Goal: Navigation & Orientation: Go to known website

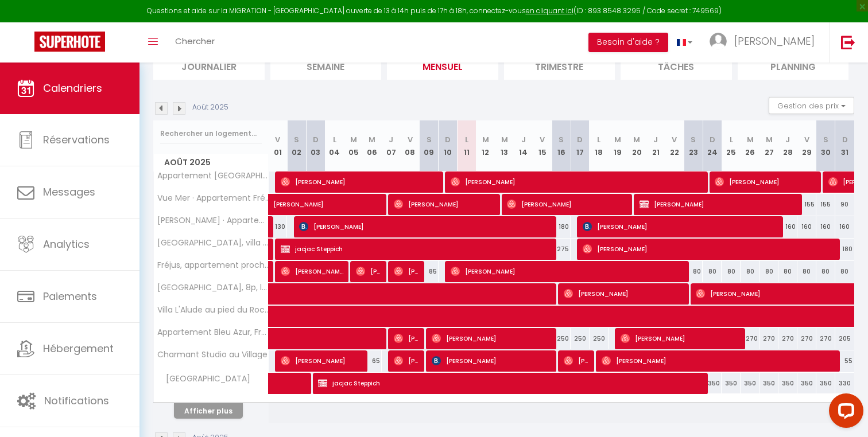
scroll to position [123, 0]
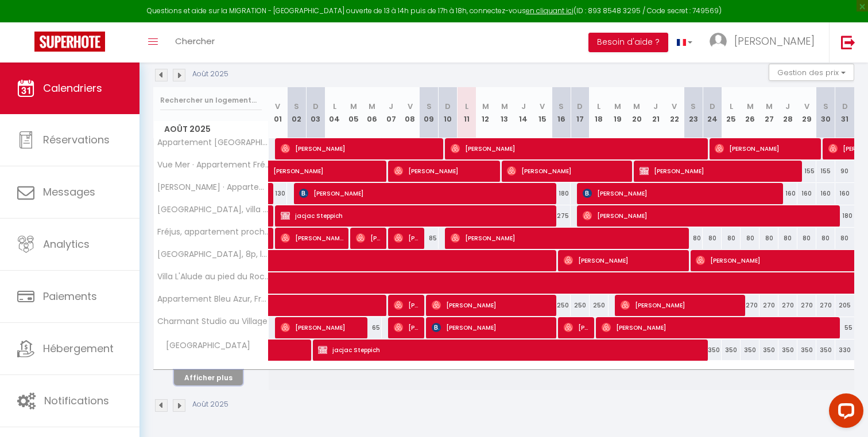
click at [216, 378] on button "Afficher plus" at bounding box center [208, 377] width 69 height 15
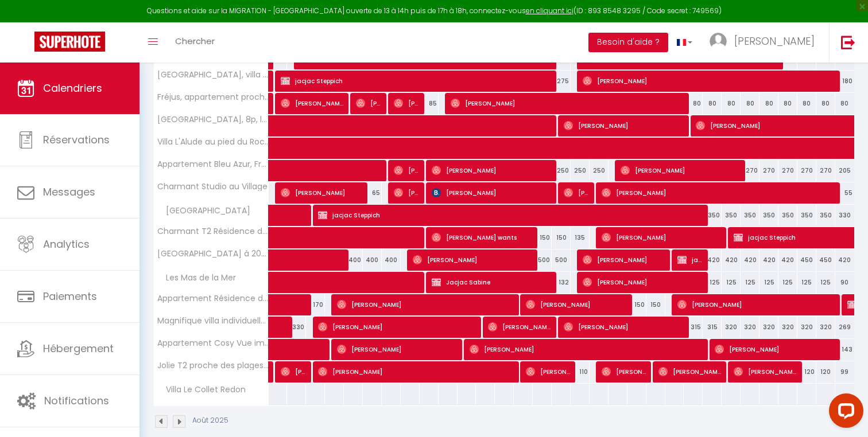
scroll to position [0, 0]
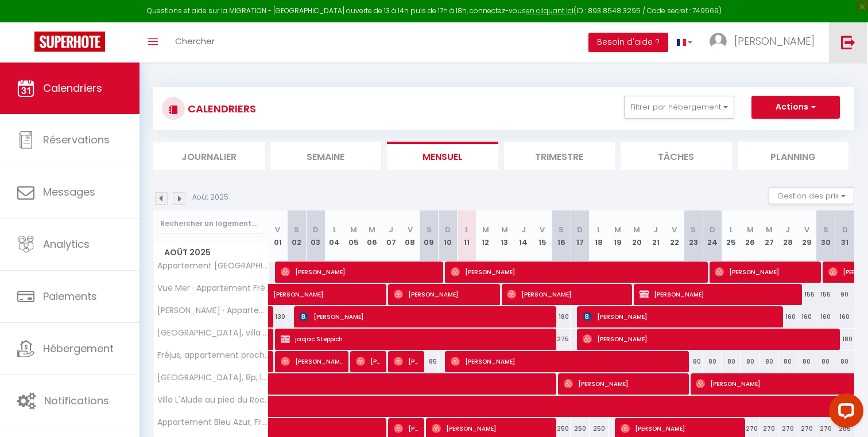
click at [850, 37] on img at bounding box center [848, 42] width 14 height 14
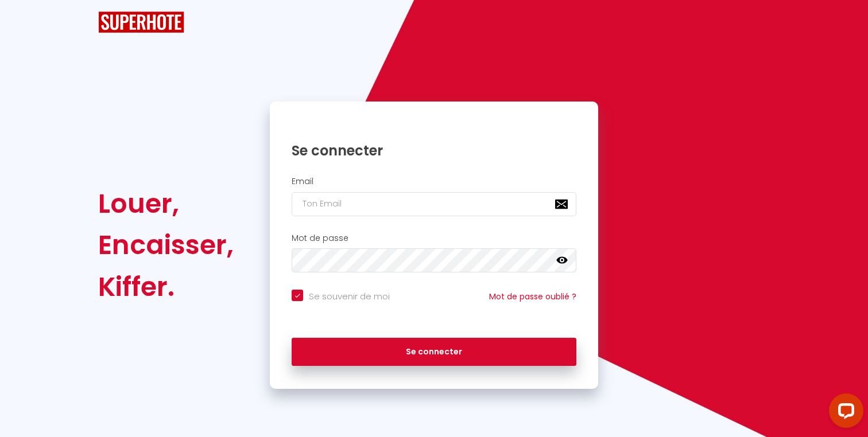
checkbox input "true"
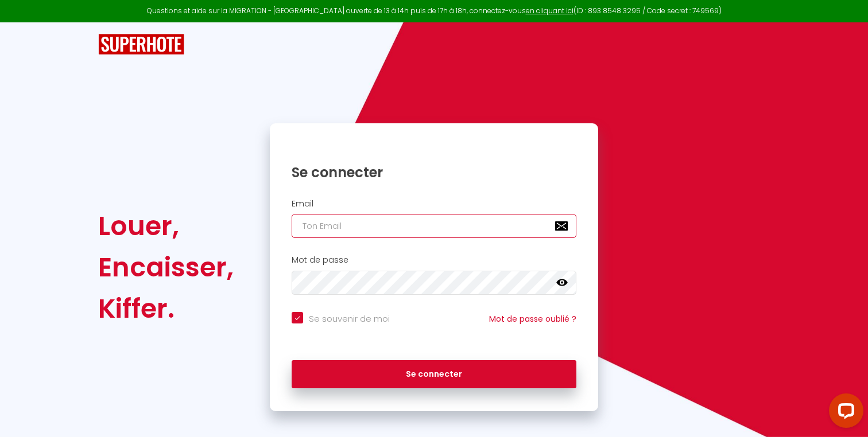
click at [400, 222] on input "email" at bounding box center [434, 226] width 285 height 24
click at [413, 223] on input "email" at bounding box center [434, 226] width 285 height 24
type input "r"
checkbox input "true"
type input "[EMAIL_ADDRESS][DOMAIN_NAME]"
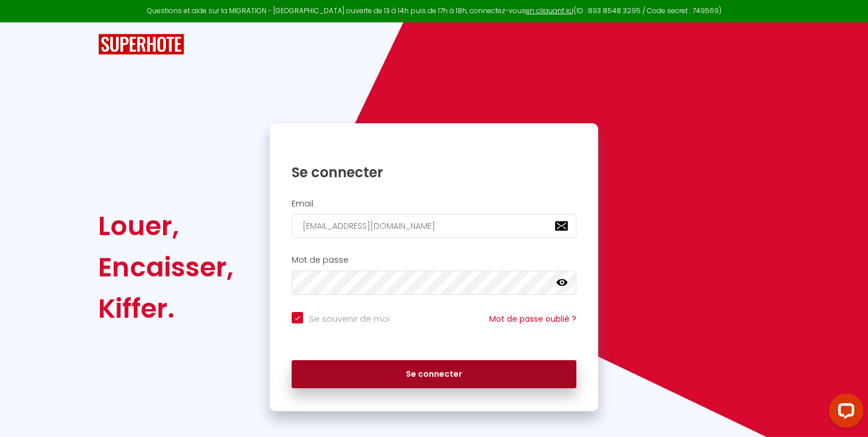
click at [404, 368] on button "Se connecter" at bounding box center [434, 374] width 285 height 29
checkbox input "true"
